Goal: Navigation & Orientation: Understand site structure

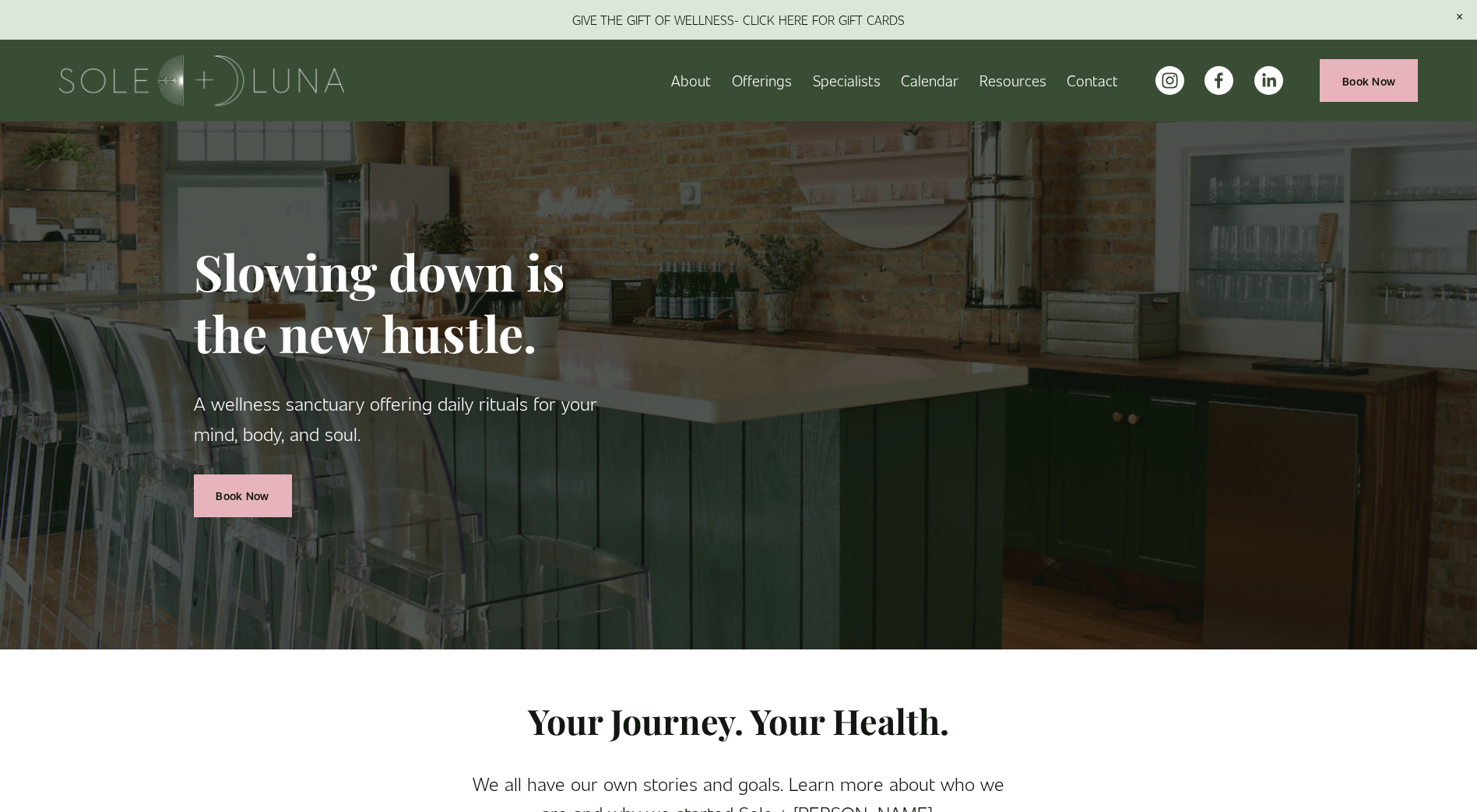
click at [705, 78] on link "About" at bounding box center [691, 80] width 40 height 27
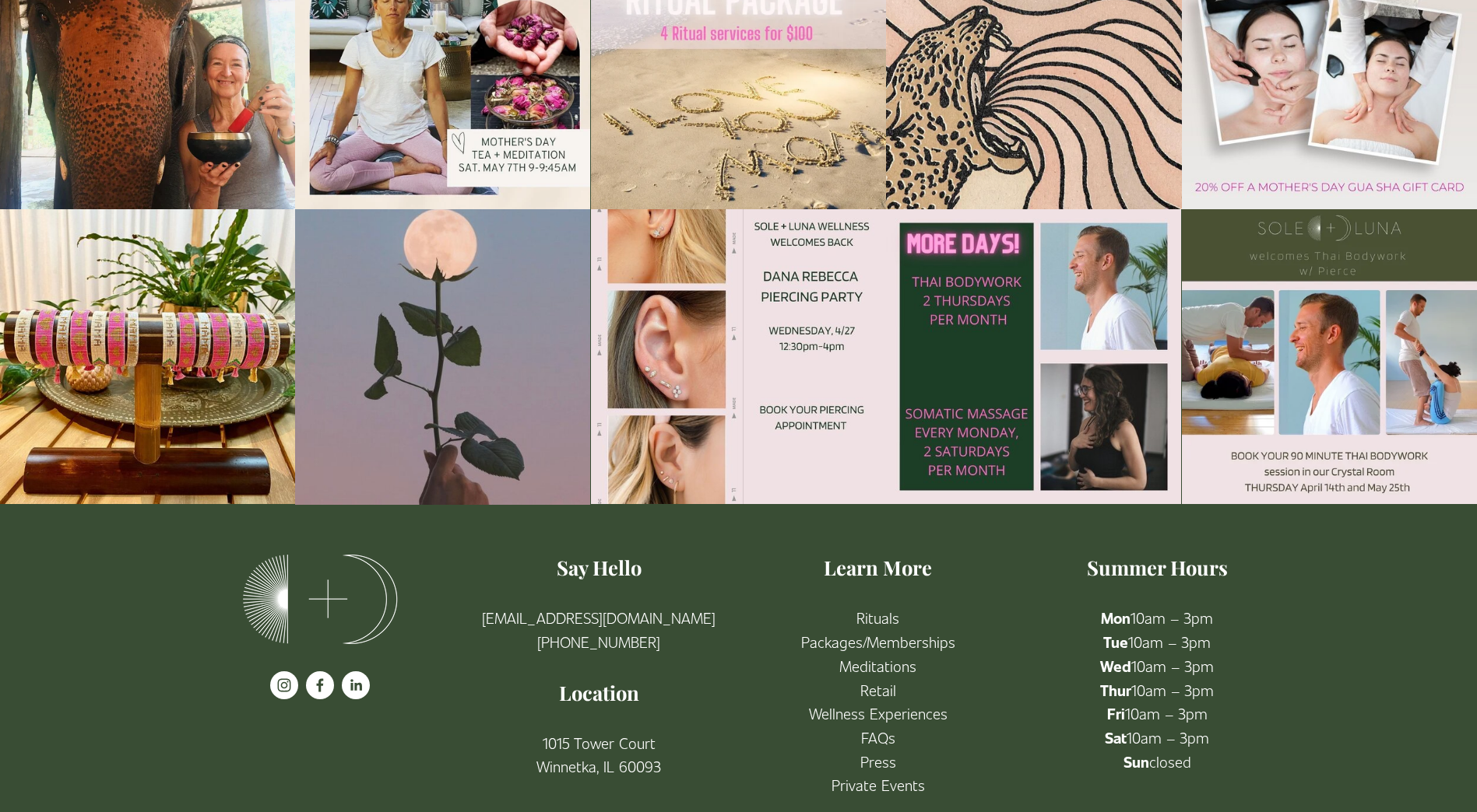
scroll to position [2864, 0]
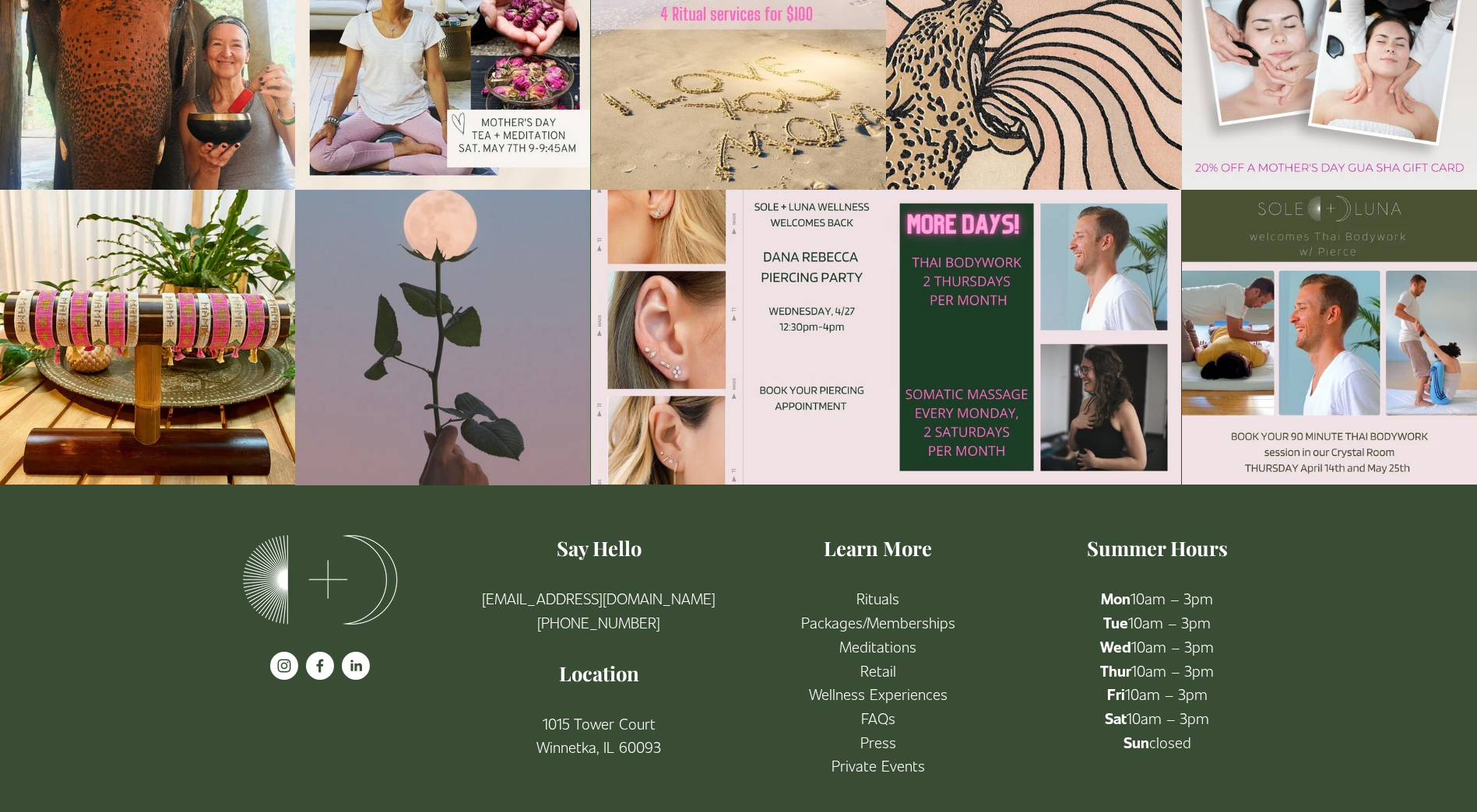
click at [917, 682] on link "Wellness Experiences" at bounding box center [877, 694] width 138 height 24
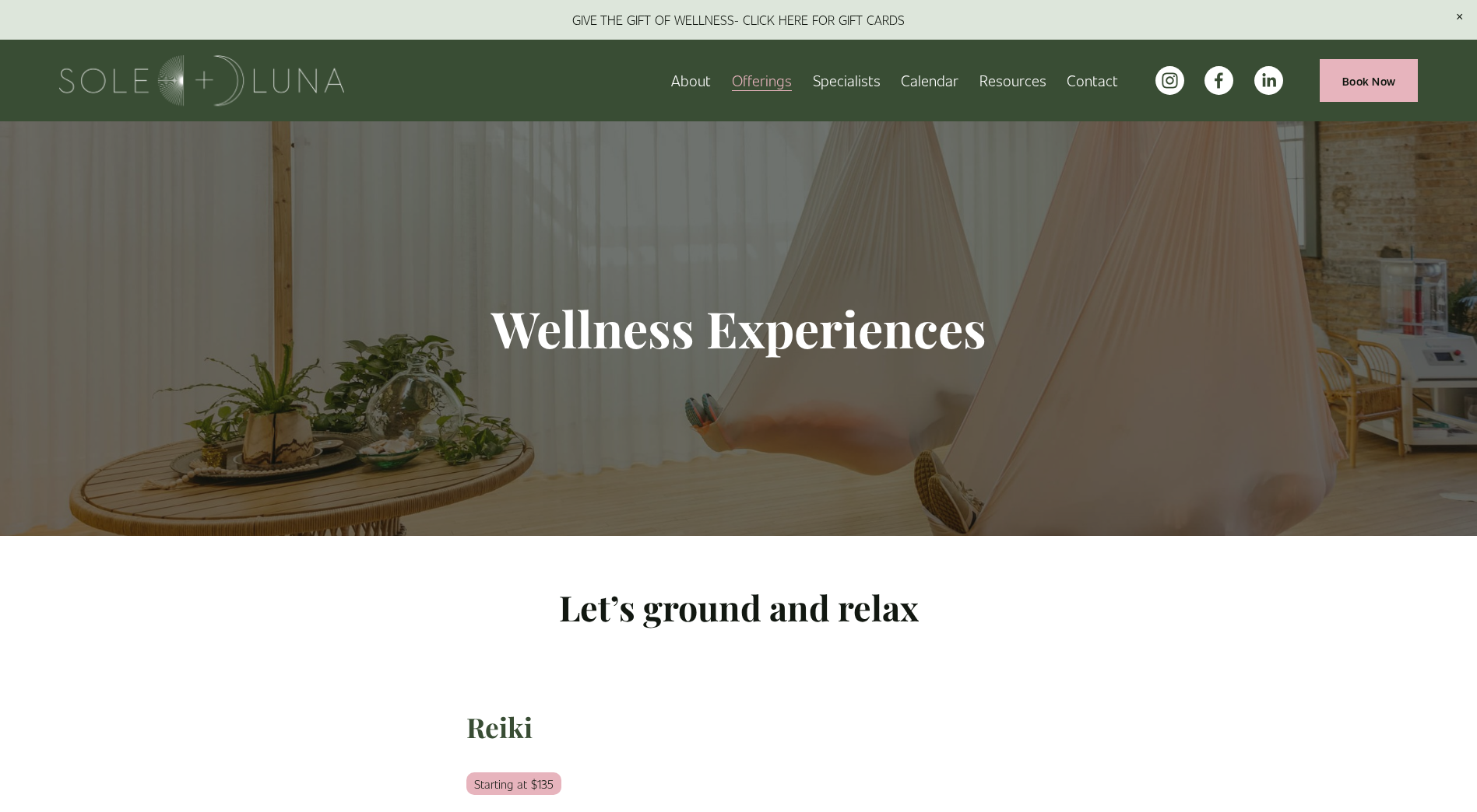
click at [836, 82] on link "Specialists" at bounding box center [846, 80] width 68 height 27
